Goal: Information Seeking & Learning: Learn about a topic

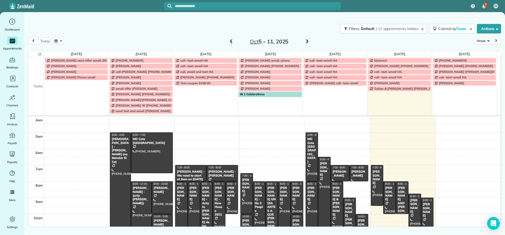
scroll to position [49, 0]
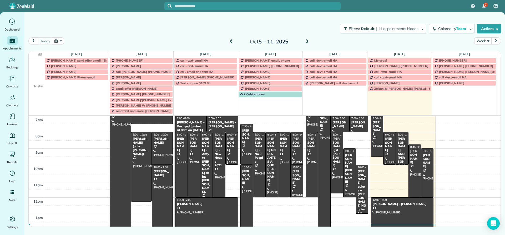
click at [485, 42] on button "Week" at bounding box center [483, 40] width 17 height 7
click at [484, 55] on link "Day" at bounding box center [496, 53] width 42 height 11
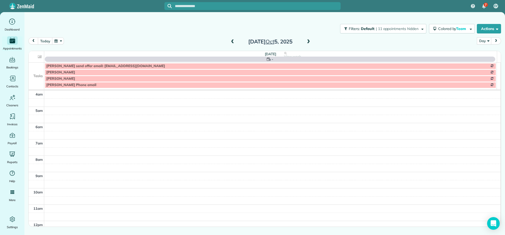
scroll to position [49, 0]
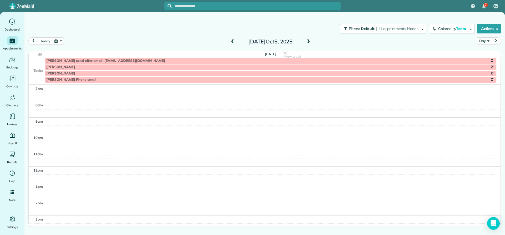
click at [308, 43] on span at bounding box center [309, 41] width 6 height 5
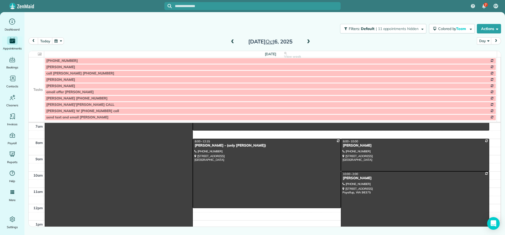
click at [33, 75] on td at bounding box center [37, 73] width 16 height 6
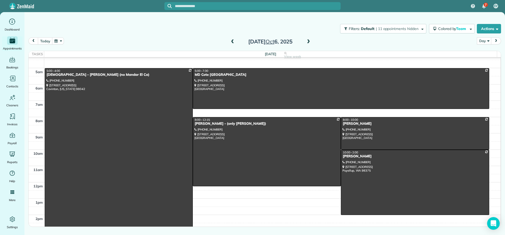
scroll to position [0, 0]
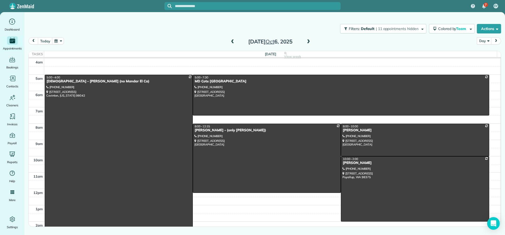
click at [310, 42] on span at bounding box center [309, 41] width 6 height 5
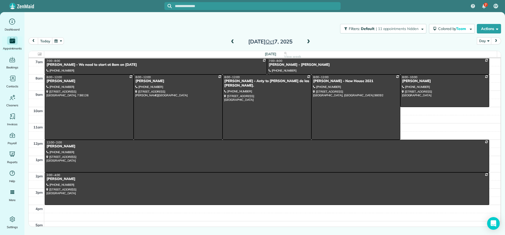
click at [307, 42] on span at bounding box center [309, 41] width 6 height 5
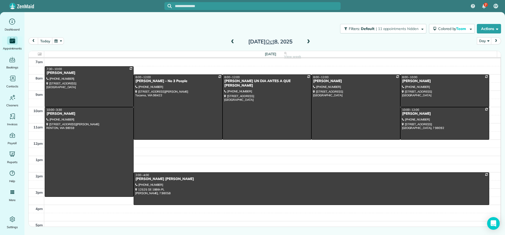
click at [309, 42] on span at bounding box center [309, 41] width 6 height 5
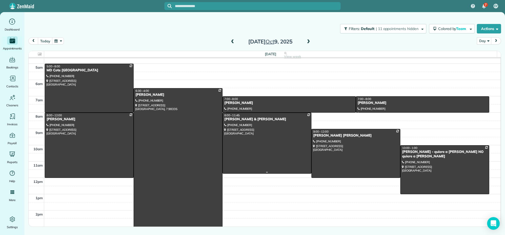
scroll to position [0, 0]
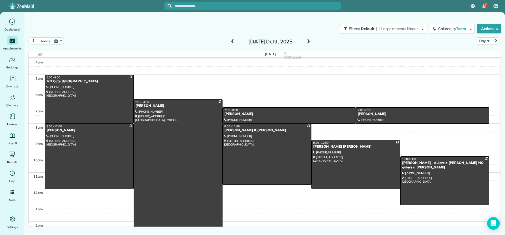
click at [308, 42] on span at bounding box center [309, 41] width 6 height 5
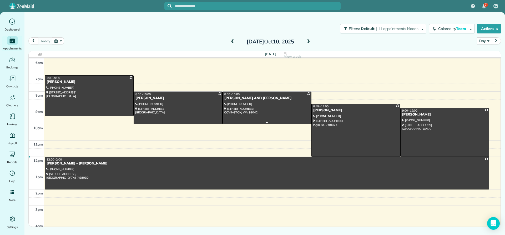
scroll to position [23, 0]
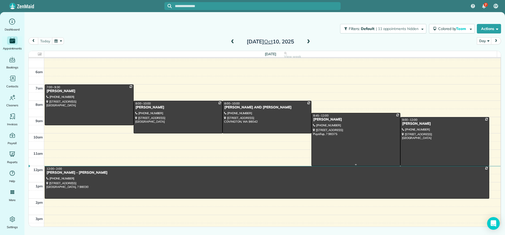
click at [328, 120] on div "[PERSON_NAME]" at bounding box center [356, 119] width 86 height 4
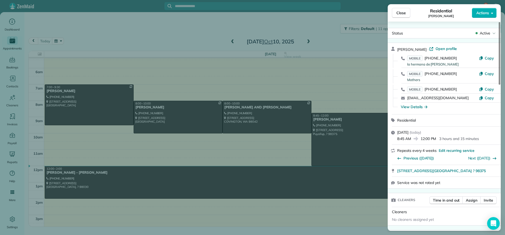
drag, startPoint x: 434, startPoint y: 49, endPoint x: 397, endPoint y: 48, distance: 37.4
click at [397, 48] on div "Irene Dawa Kamanga · Open profile MOBILE (253) 248-9098 la hermana de Irene Cop…" at bounding box center [444, 78] width 113 height 71
copy span "[PERSON_NAME]"
click at [412, 107] on div "View Details" at bounding box center [414, 106] width 27 height 5
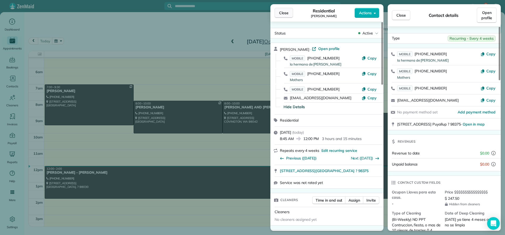
click at [282, 13] on span "Close" at bounding box center [283, 12] width 9 height 5
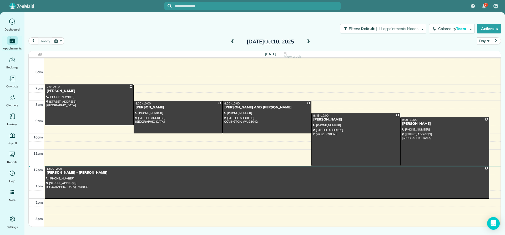
click at [309, 42] on span at bounding box center [309, 41] width 6 height 5
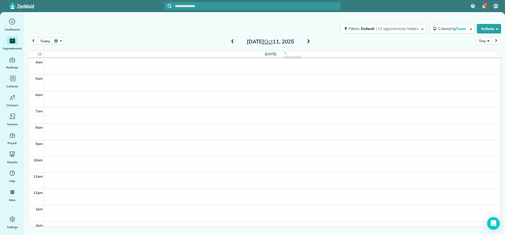
click at [308, 42] on span at bounding box center [309, 41] width 6 height 5
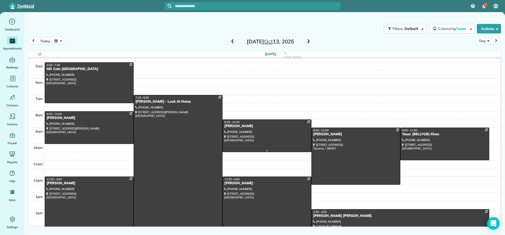
scroll to position [0, 0]
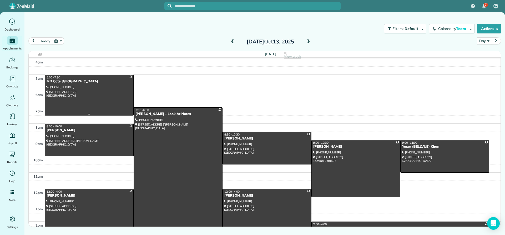
click at [65, 84] on div at bounding box center [89, 95] width 88 height 40
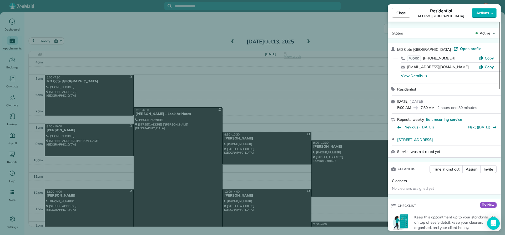
drag, startPoint x: 434, startPoint y: 49, endPoint x: 397, endPoint y: 48, distance: 37.1
click at [397, 48] on div "MD Cote Maple Valley · Open profile WORK (425) 413-1418 Copy spa@mdcote.net Cop…" at bounding box center [444, 63] width 113 height 40
copy span "MD Cote [GEOGRAPHIC_DATA]"
click at [400, 14] on span "Close" at bounding box center [401, 12] width 9 height 5
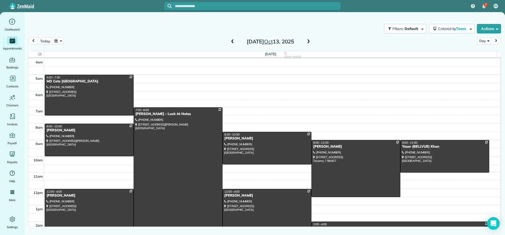
click at [147, 116] on div at bounding box center [178, 197] width 88 height 179
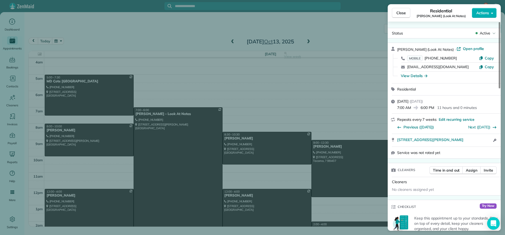
drag, startPoint x: 419, startPoint y: 48, endPoint x: 398, endPoint y: 48, distance: 20.8
click at [397, 47] on div "Robin Jones (Look At Notes) · Open profile MOBILE (206) 954-3009 Copy rlhjones@…" at bounding box center [444, 63] width 113 height 40
copy span "Robin Jones"
click at [416, 76] on div "View Details" at bounding box center [414, 75] width 27 height 5
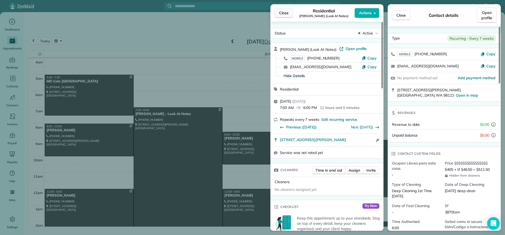
click at [284, 11] on span "Close" at bounding box center [283, 12] width 9 height 5
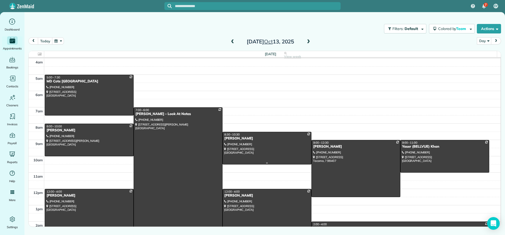
click at [232, 139] on div "[PERSON_NAME]" at bounding box center [267, 138] width 86 height 4
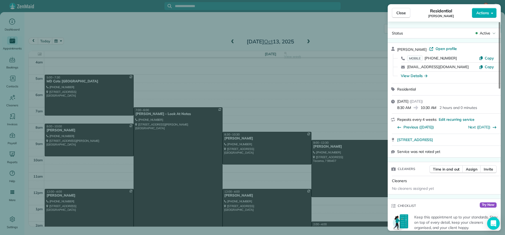
drag, startPoint x: 423, startPoint y: 48, endPoint x: 396, endPoint y: 47, distance: 26.6
click at [396, 47] on div "Hannah Turpin · Open profile MOBILE (206) 462-0572 Copy hannahmarie112@gmail.co…" at bounding box center [444, 63] width 113 height 40
copy span "[PERSON_NAME]"
click at [417, 77] on div "View Details" at bounding box center [414, 75] width 27 height 5
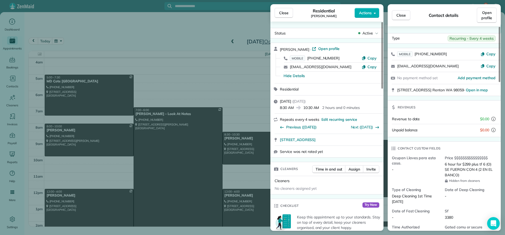
click at [282, 15] on span "Close" at bounding box center [283, 12] width 9 height 5
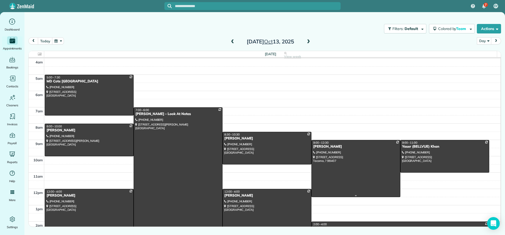
click at [328, 149] on div at bounding box center [356, 168] width 88 height 57
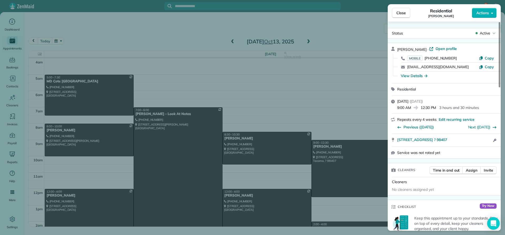
drag, startPoint x: 429, startPoint y: 48, endPoint x: 399, endPoint y: 49, distance: 29.2
click at [395, 48] on div "Lauren Hoogkabee · Open profile MOBILE (360) 880-9101 Copy lkperez88@gmail.com …" at bounding box center [444, 63] width 113 height 40
copy span "Lauren Hoogkabe"
click at [409, 76] on div "View Details" at bounding box center [414, 75] width 27 height 5
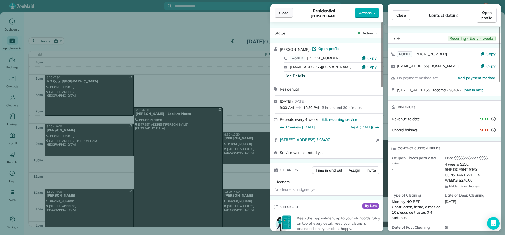
click at [279, 13] on span "Close" at bounding box center [283, 12] width 9 height 5
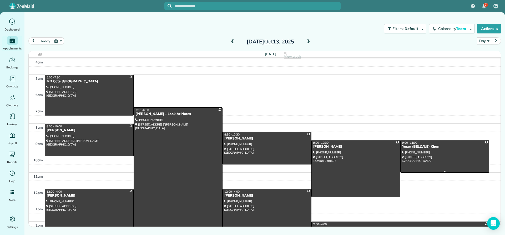
click at [406, 147] on div "Yaser (BELLVUE) Khan" at bounding box center [445, 147] width 86 height 4
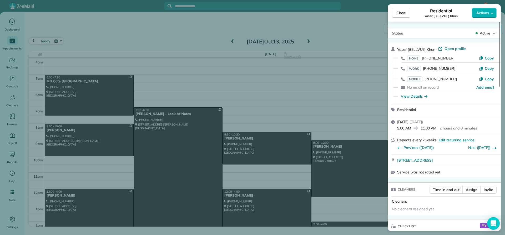
drag, startPoint x: 436, startPoint y: 47, endPoint x: 399, endPoint y: 51, distance: 37.0
click at [397, 50] on div "Yaser (BELLVUE) Khan · Open profile HOME (425) 553-8587 Copy WORK (425) 882-808…" at bounding box center [444, 73] width 113 height 61
copy span "Yaser (BELLVUE) Khan"
click at [411, 96] on div "View Details" at bounding box center [414, 96] width 27 height 5
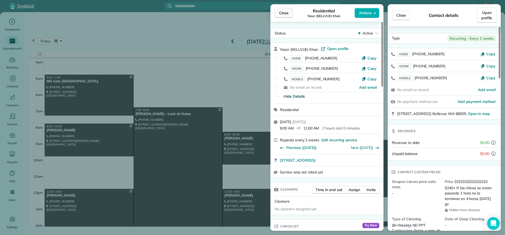
click at [286, 13] on span "Close" at bounding box center [283, 12] width 9 height 5
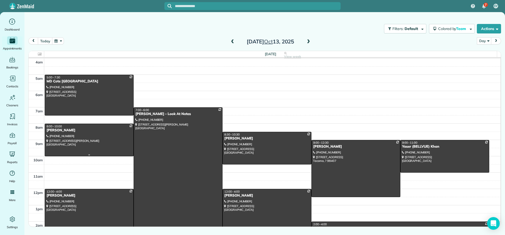
click at [60, 130] on div "[PERSON_NAME]" at bounding box center [89, 130] width 86 height 4
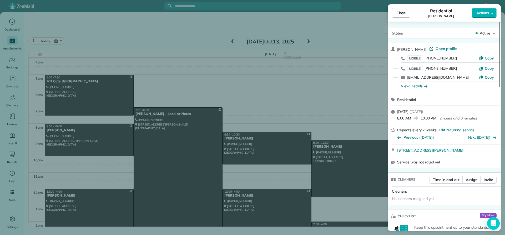
drag, startPoint x: 418, startPoint y: 48, endPoint x: 399, endPoint y: 51, distance: 19.5
click at [397, 50] on div "Mary Grady · Open profile MOBILE (206) 920-8329 Copy MOBILE (206) 920-8336 Copy…" at bounding box center [444, 68] width 113 height 51
copy span "[PERSON_NAME]"
click at [415, 85] on div "View Details" at bounding box center [414, 85] width 27 height 5
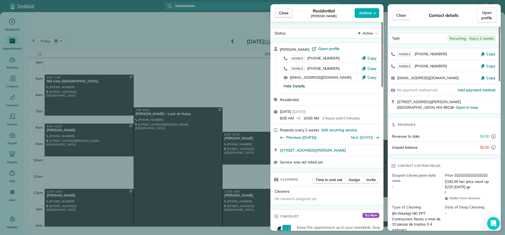
click at [287, 13] on span "Close" at bounding box center [283, 12] width 9 height 5
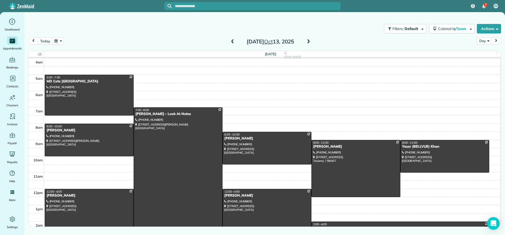
click at [233, 196] on div "[PERSON_NAME]" at bounding box center [267, 195] width 86 height 4
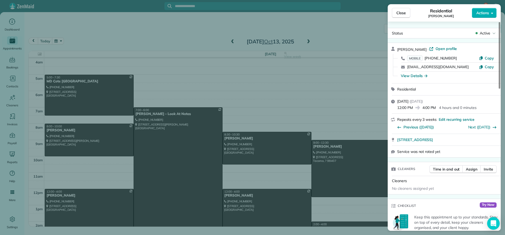
drag, startPoint x: 415, startPoint y: 48, endPoint x: 395, endPoint y: 48, distance: 20.3
click at [395, 48] on div "Tom Silvius · Open profile MOBILE (206) 334-6037 Copy tomsilvius@gmail.com Copy…" at bounding box center [444, 63] width 113 height 40
copy span "Tom Silviu"
click at [413, 77] on div "View Details" at bounding box center [414, 75] width 27 height 5
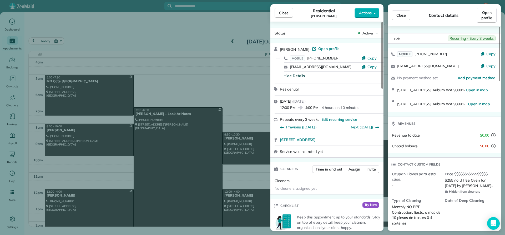
drag, startPoint x: 288, startPoint y: 13, endPoint x: 288, endPoint y: 16, distance: 3.4
click at [287, 16] on button "Close" at bounding box center [284, 13] width 18 height 10
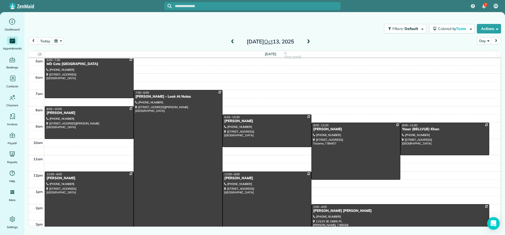
scroll to position [26, 0]
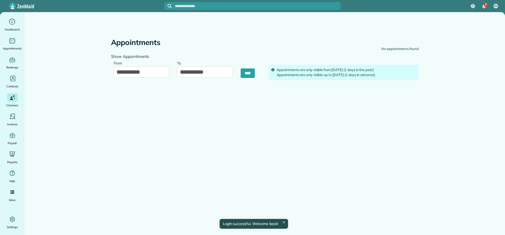
type input "**********"
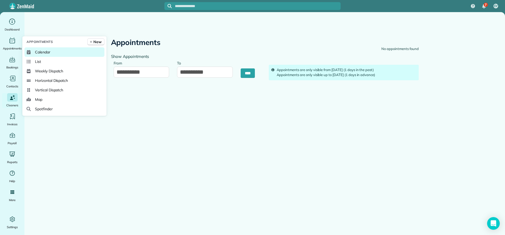
click at [34, 53] on link "Calendar" at bounding box center [64, 51] width 80 height 9
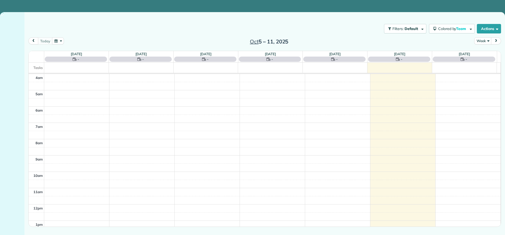
scroll to position [49, 0]
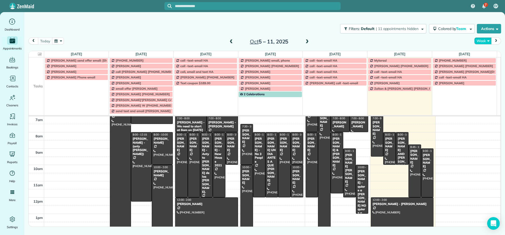
click at [484, 40] on button "Week" at bounding box center [483, 40] width 17 height 7
click at [483, 53] on link "Day" at bounding box center [496, 53] width 42 height 11
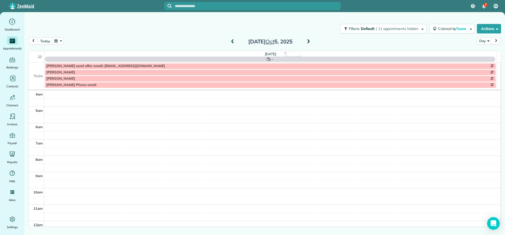
scroll to position [49, 0]
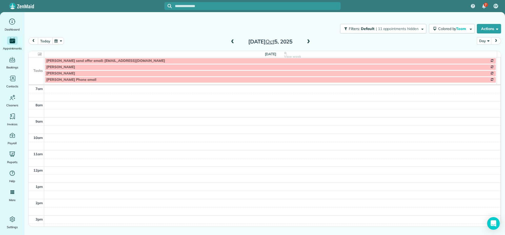
click at [46, 41] on button "today" at bounding box center [45, 40] width 14 height 7
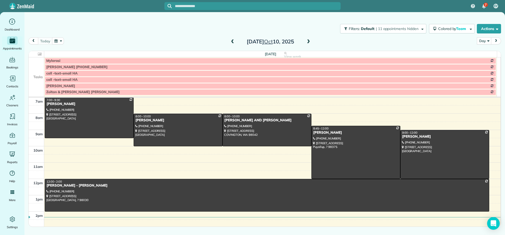
click at [308, 41] on span at bounding box center [309, 41] width 6 height 5
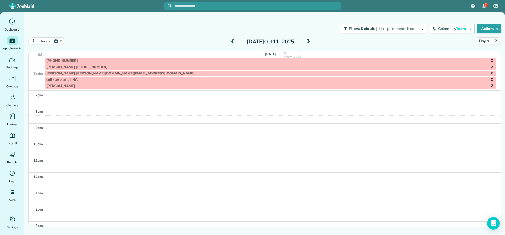
click at [307, 42] on span at bounding box center [309, 41] width 6 height 5
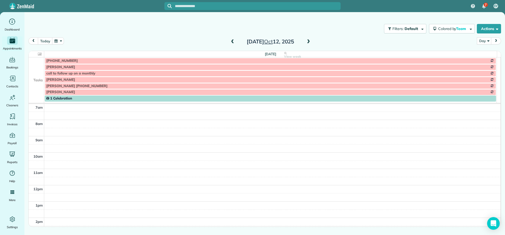
click at [310, 41] on span at bounding box center [309, 41] width 6 height 5
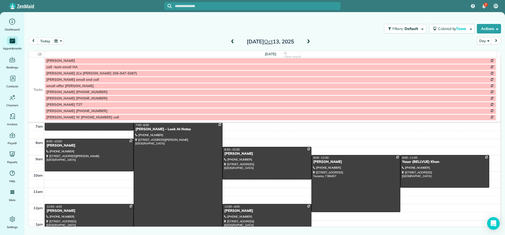
click at [36, 70] on td at bounding box center [37, 73] width 16 height 6
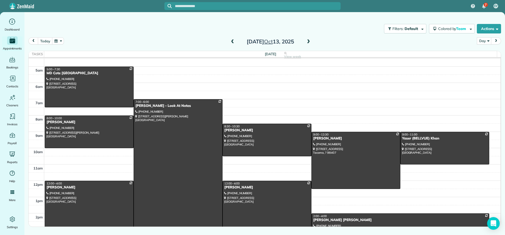
scroll to position [0, 0]
